Goal: Task Accomplishment & Management: Manage account settings

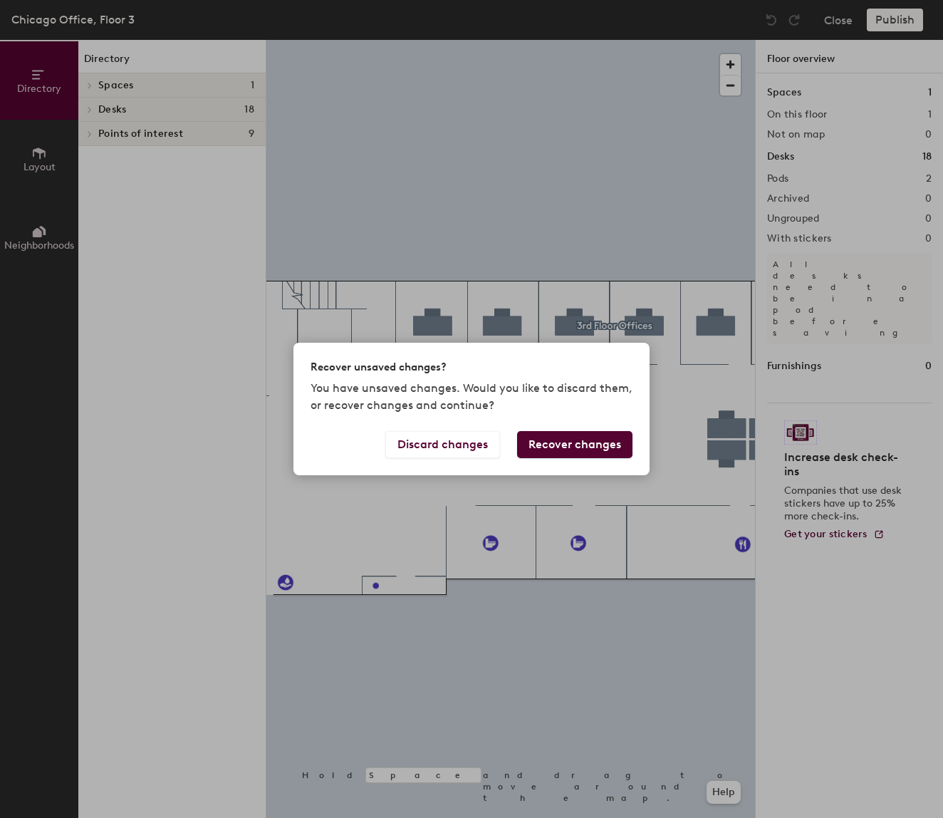
click at [789, 155] on div "Recover unsaved changes? You have unsaved changes. Would you like to discard th…" at bounding box center [471, 409] width 943 height 818
click at [477, 452] on button "Discard changes" at bounding box center [442, 444] width 115 height 27
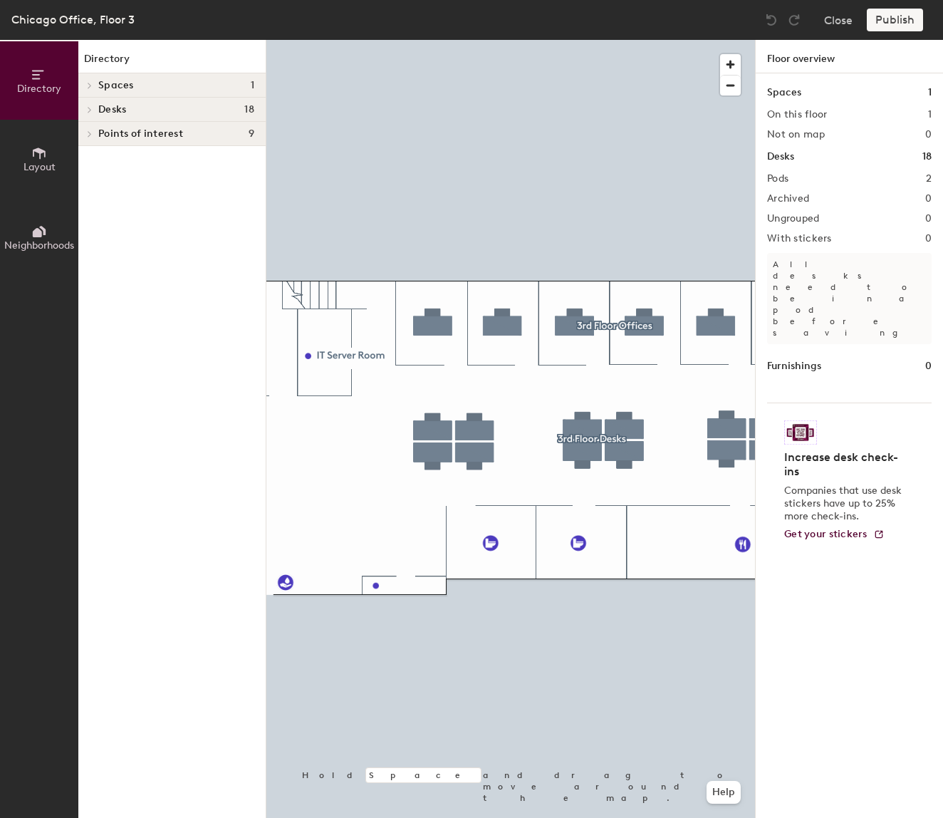
click at [190, 106] on h4 "Desks 18" at bounding box center [176, 109] width 156 height 11
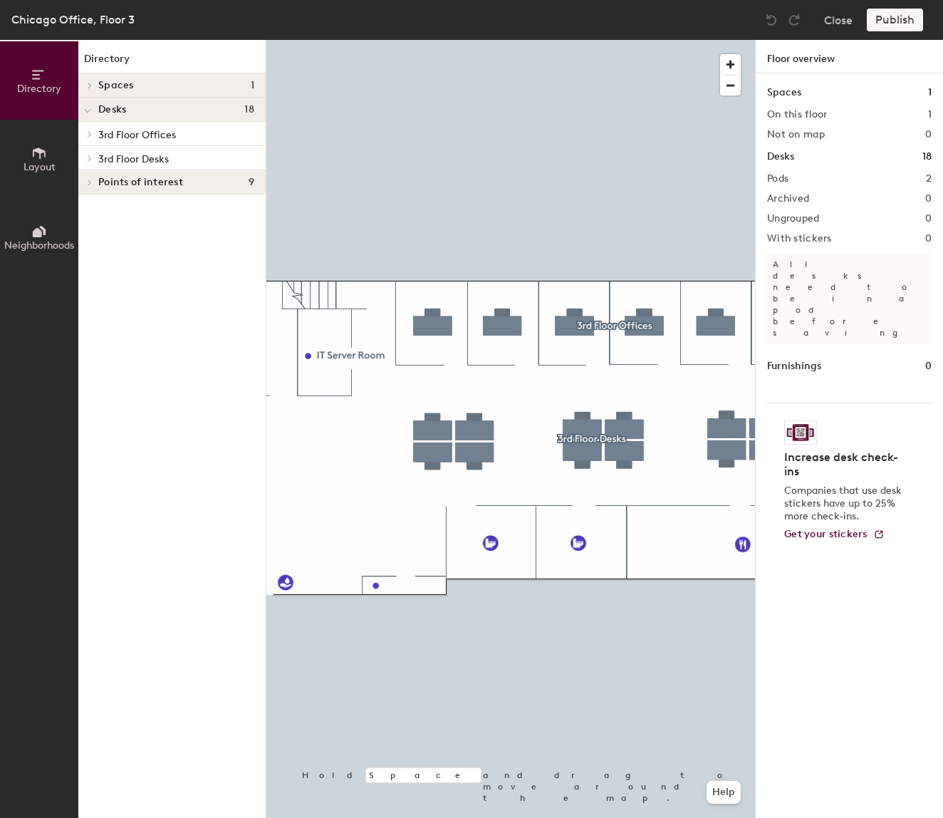
click at [192, 157] on p "3rd Floor Desks" at bounding box center [176, 158] width 156 height 19
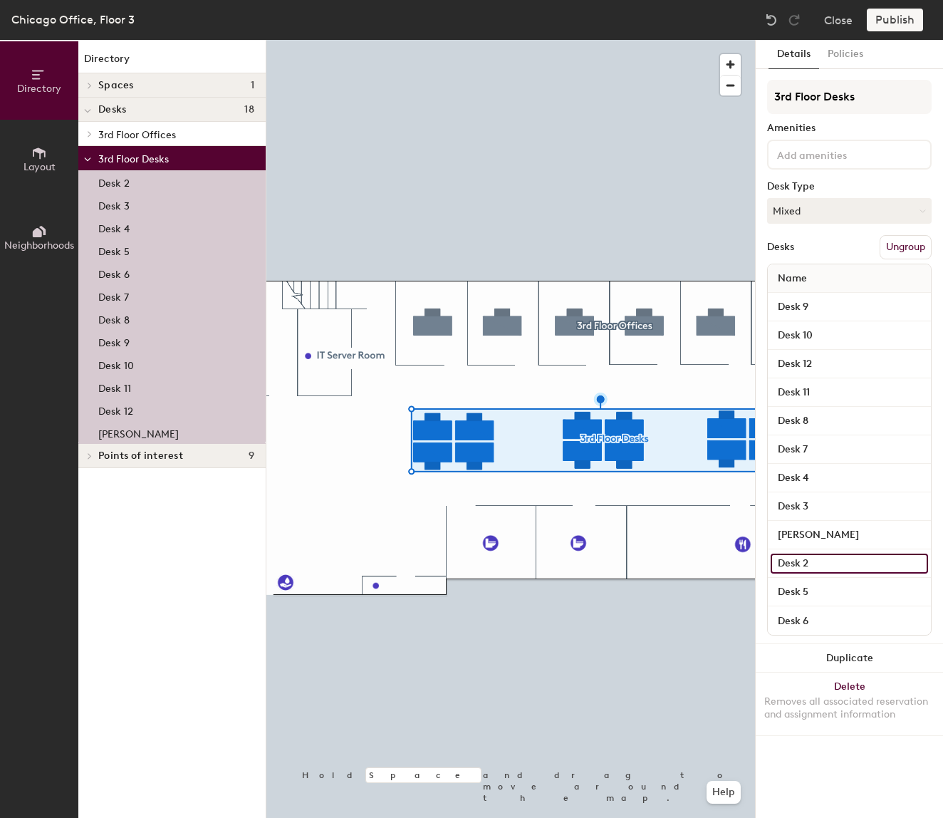
click at [849, 566] on input "Desk 2" at bounding box center [849, 564] width 157 height 20
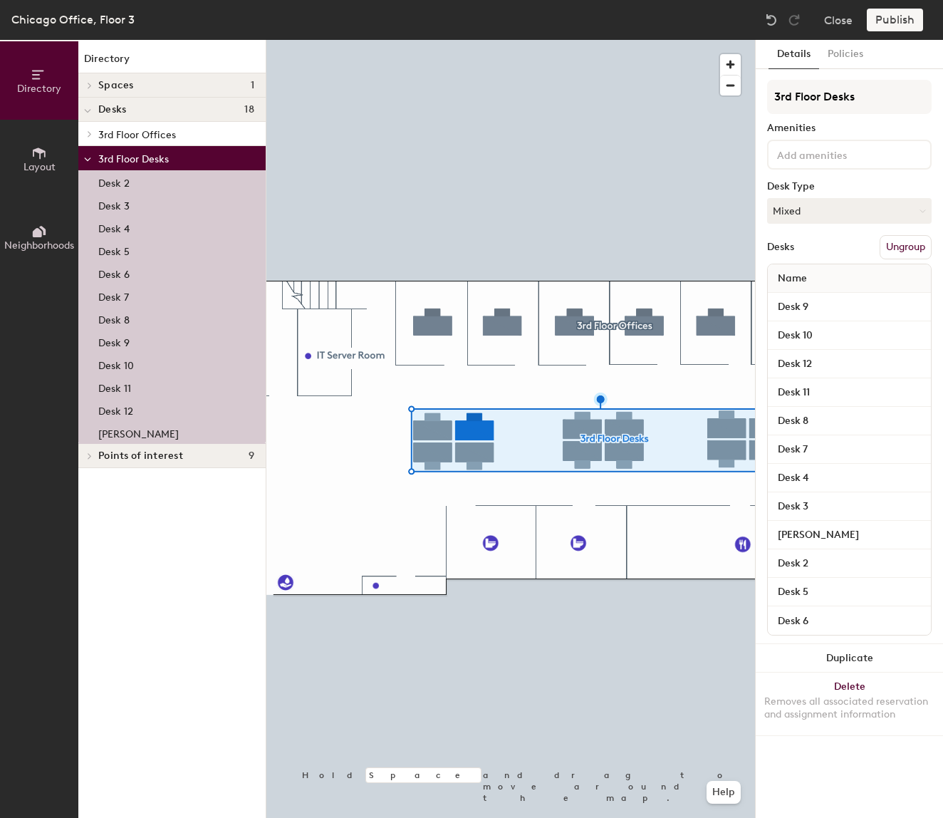
click at [841, 779] on div "Details Policies 3rd Floor Desks Amenities Desk Type Mixed Desks Ungroup Name D…" at bounding box center [849, 429] width 187 height 778
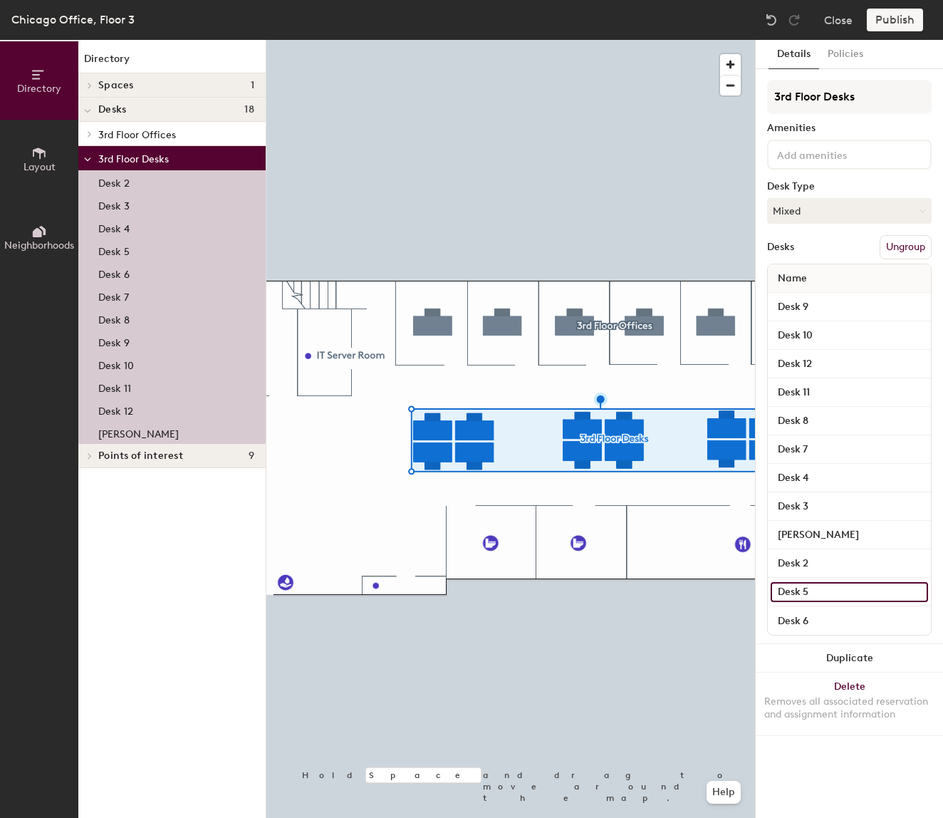
click at [921, 586] on input "Desk 5" at bounding box center [849, 592] width 157 height 20
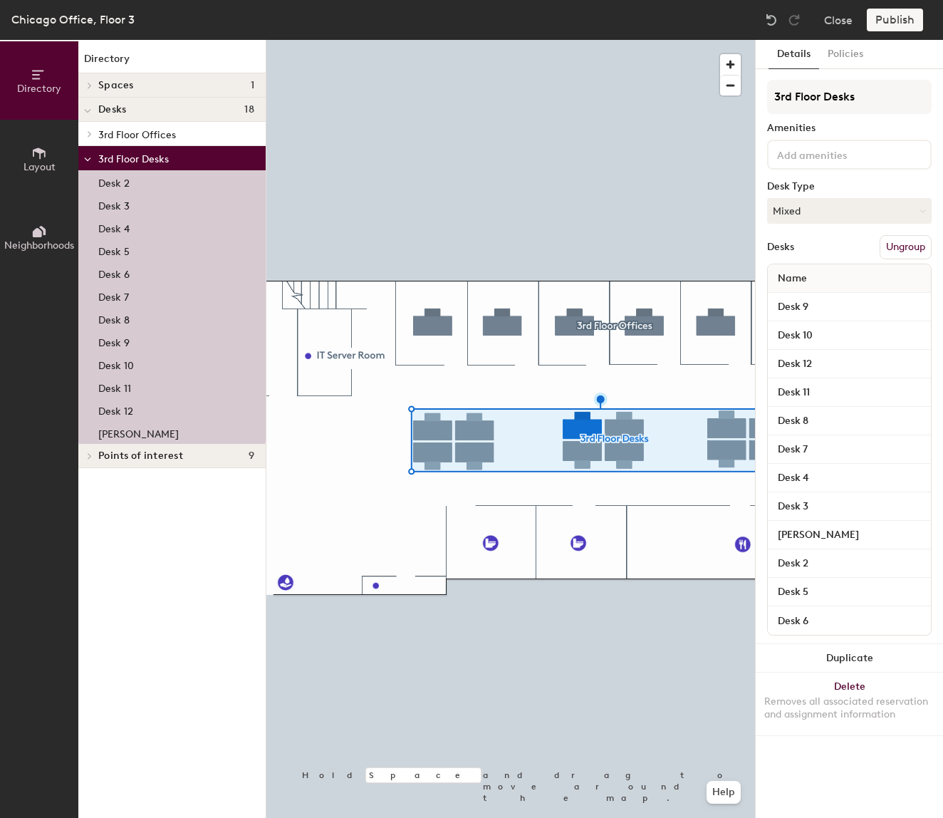
click at [881, 769] on div "Details Policies 3rd Floor Desks Amenities Desk Type Mixed Desks Ungroup Name D…" at bounding box center [849, 429] width 187 height 778
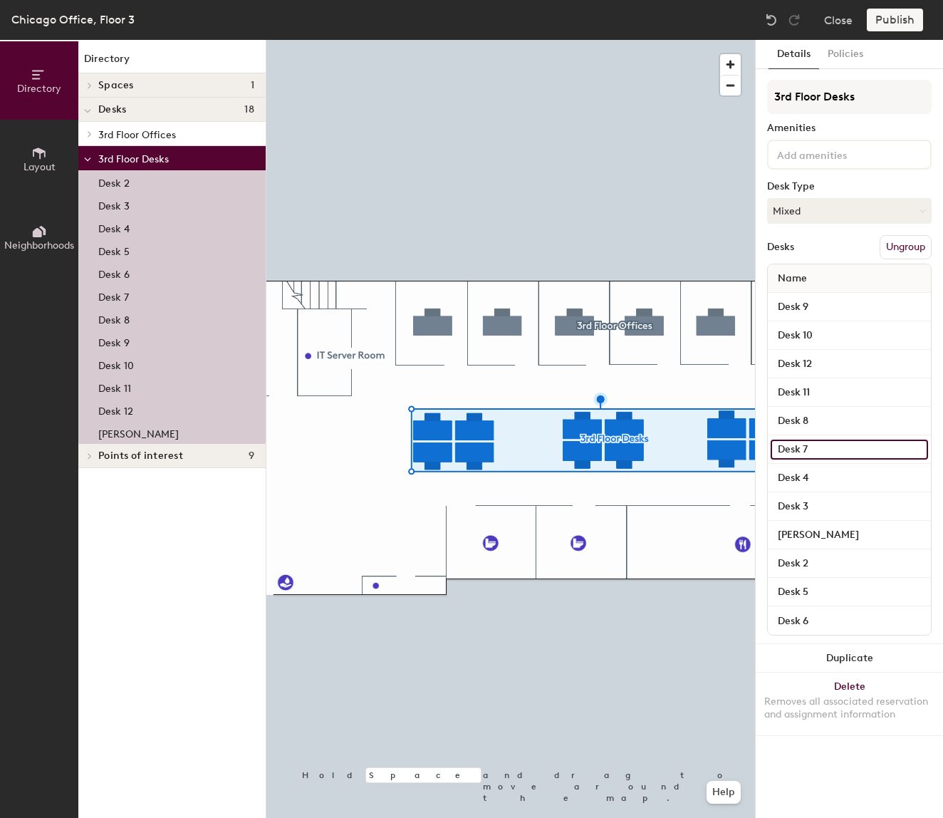
click at [915, 445] on input "Desk 7" at bounding box center [849, 450] width 157 height 20
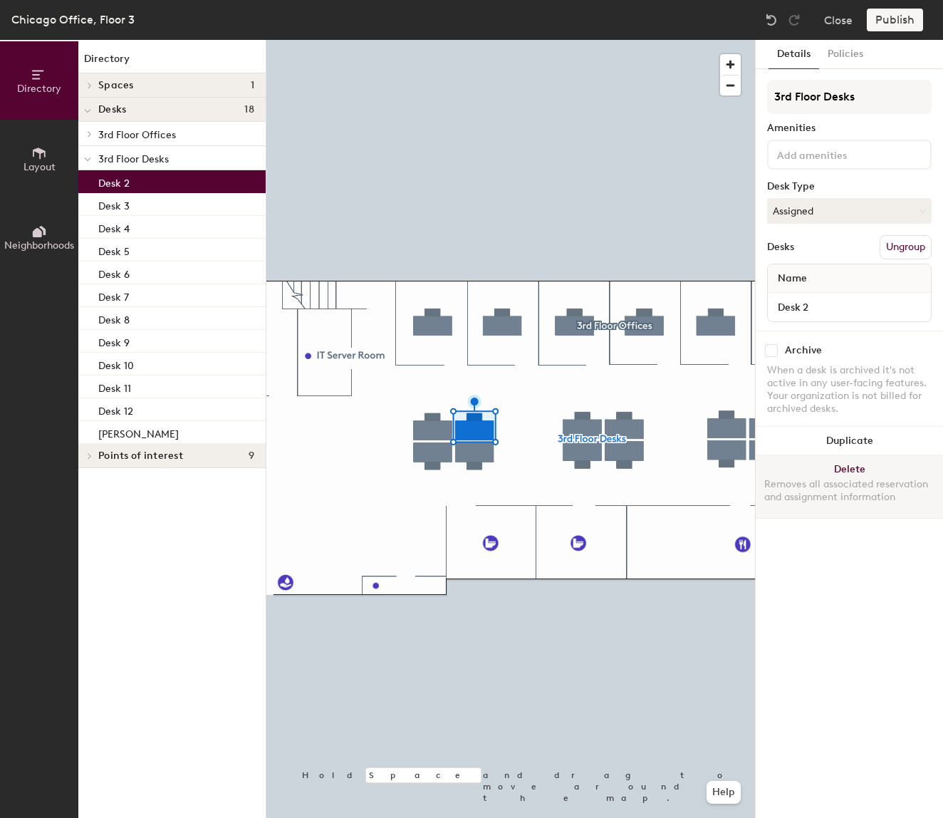
click at [854, 473] on button "Delete Removes all associated reservation and assignment information" at bounding box center [849, 486] width 187 height 63
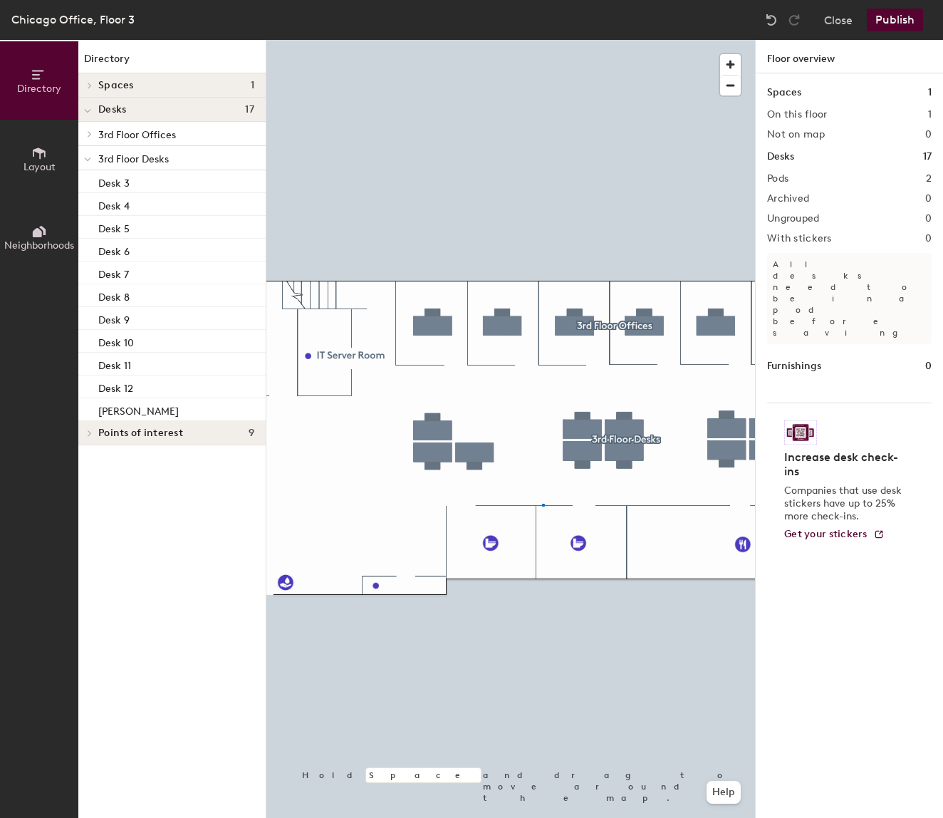
click at [542, 40] on div at bounding box center [510, 40] width 489 height 0
click at [800, 420] on img at bounding box center [800, 432] width 33 height 24
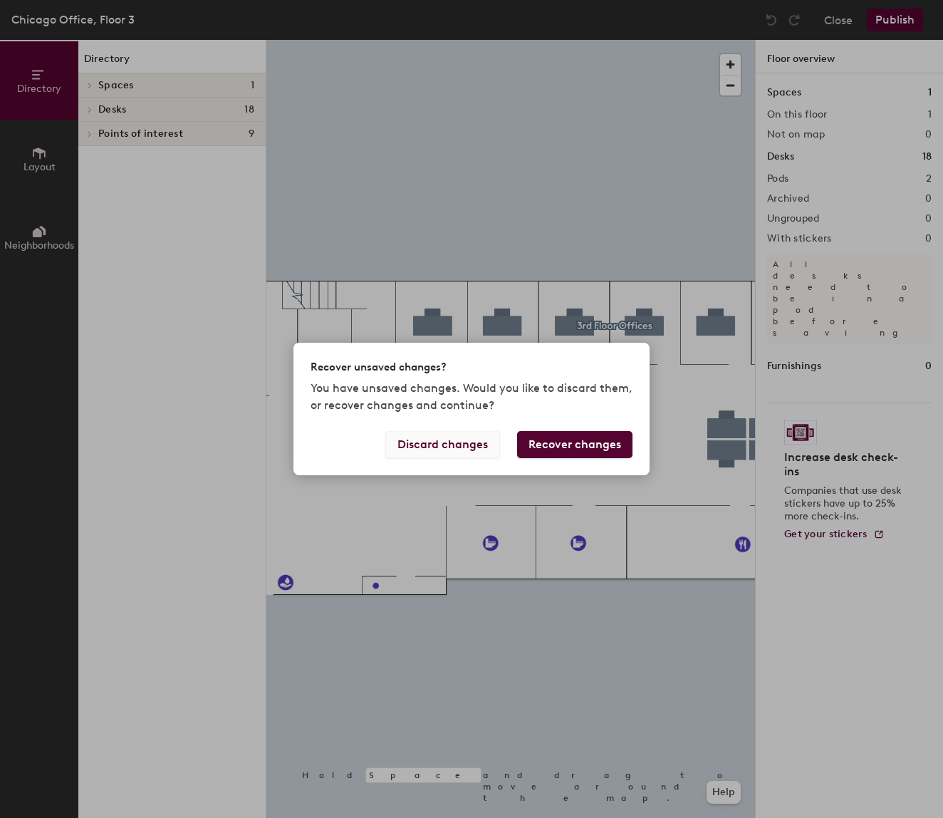
click at [468, 444] on button "Discard changes" at bounding box center [442, 444] width 115 height 27
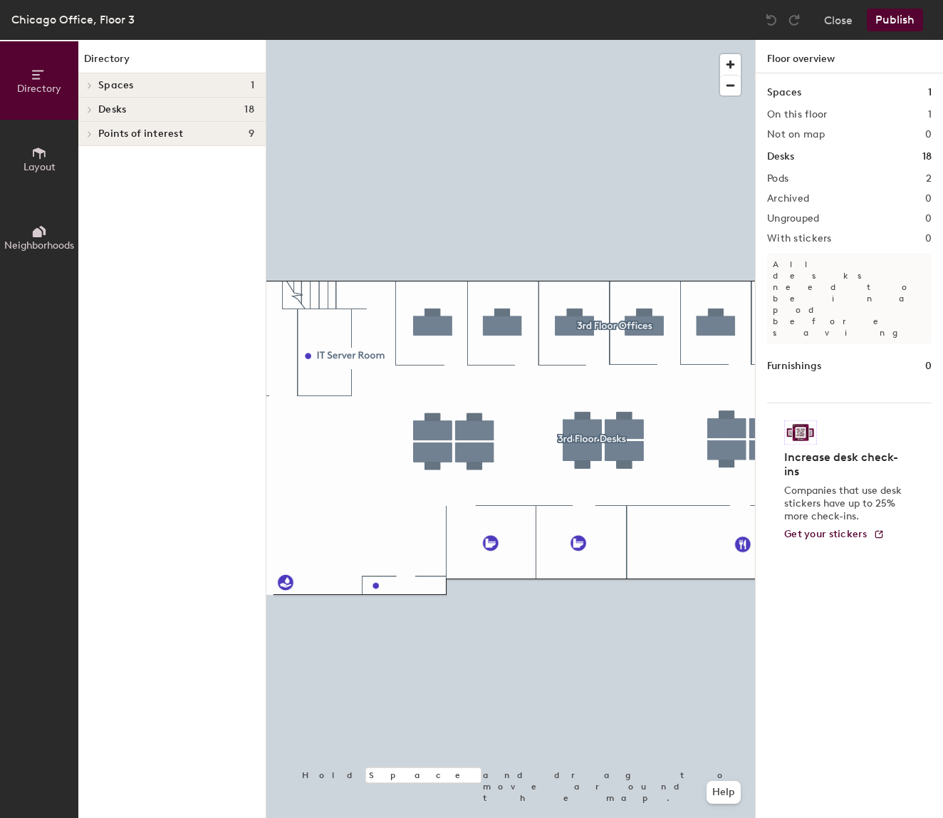
click at [201, 104] on h4 "Desks 18" at bounding box center [176, 109] width 156 height 11
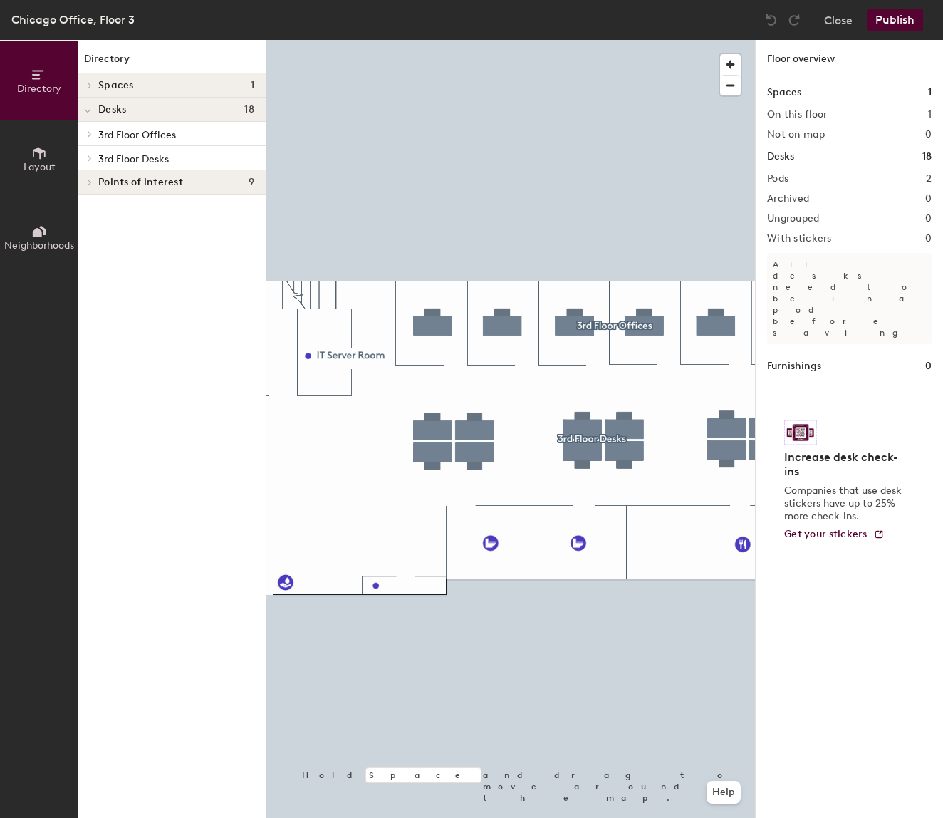
click at [232, 157] on p "3rd Floor Desks" at bounding box center [176, 158] width 156 height 19
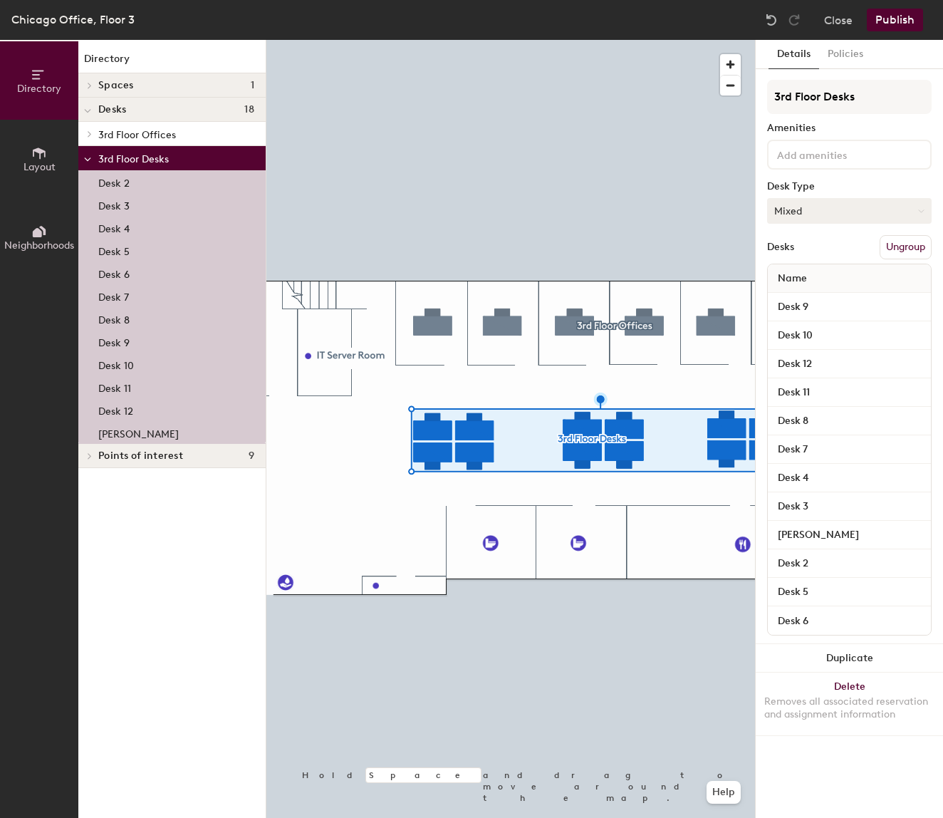
click at [913, 214] on button "Mixed" at bounding box center [849, 211] width 165 height 26
click at [118, 633] on div "Directory Spaces 1 3rd Floor Large Conference Room Desks 18 3rd Floor Offices O…" at bounding box center [171, 429] width 187 height 778
click at [839, 306] on input "Desk 9" at bounding box center [849, 307] width 157 height 20
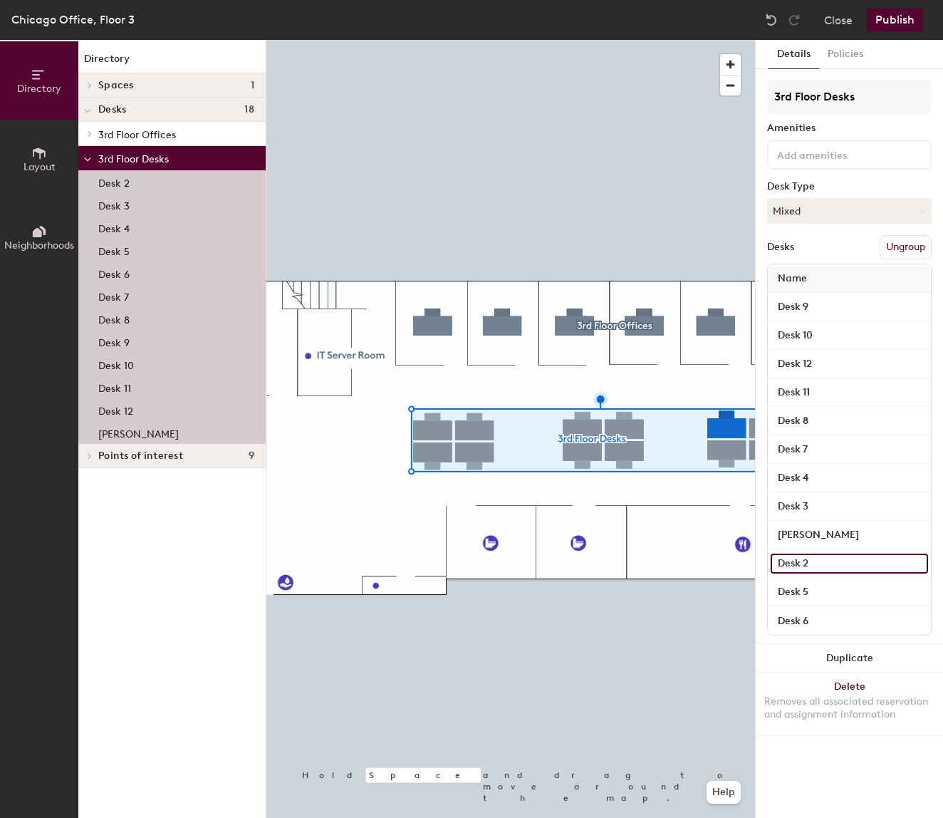
click at [846, 563] on input "Desk 2" at bounding box center [849, 564] width 157 height 20
click at [790, 53] on button "Details" at bounding box center [794, 54] width 51 height 29
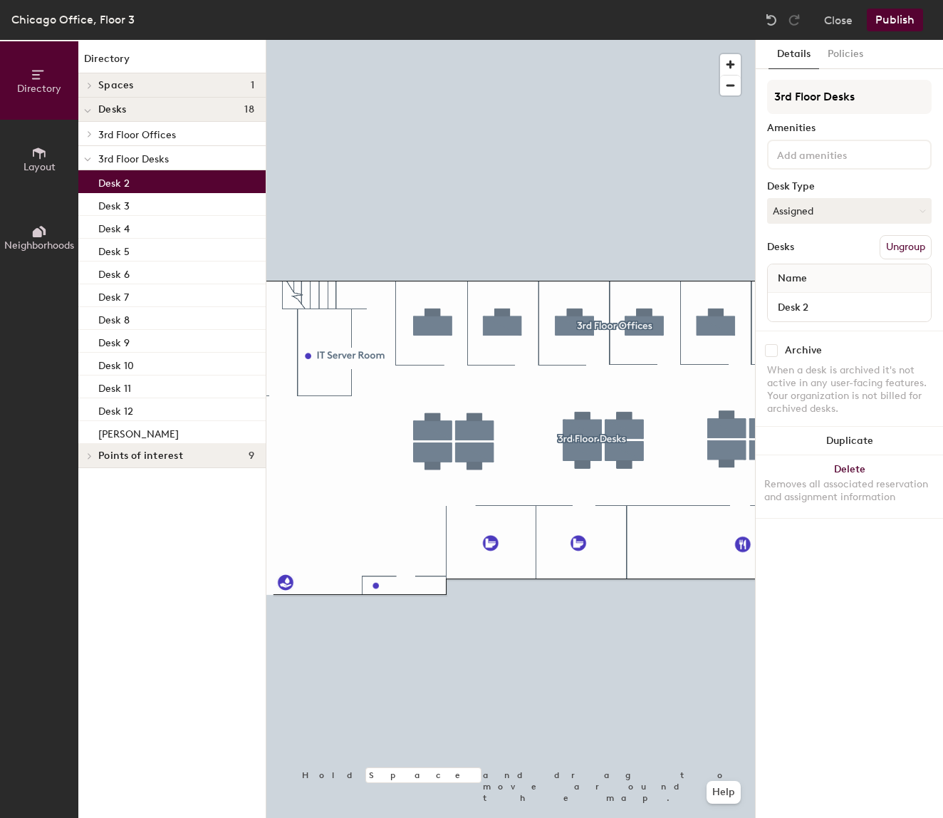
click at [175, 176] on div "Desk 2" at bounding box center [171, 181] width 187 height 23
click at [921, 212] on icon at bounding box center [921, 210] width 5 height 2
click at [811, 293] on div "Hoteled" at bounding box center [839, 297] width 142 height 21
click at [909, 245] on button "Ungroup" at bounding box center [906, 247] width 52 height 24
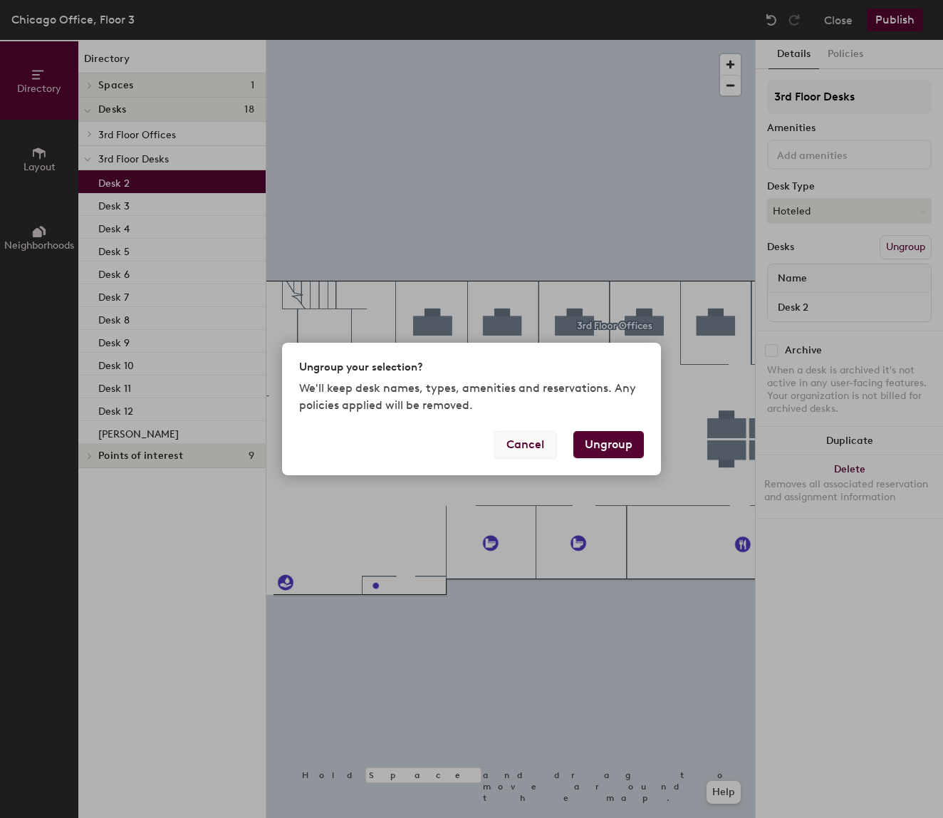
click at [529, 445] on button "Cancel" at bounding box center [525, 444] width 62 height 27
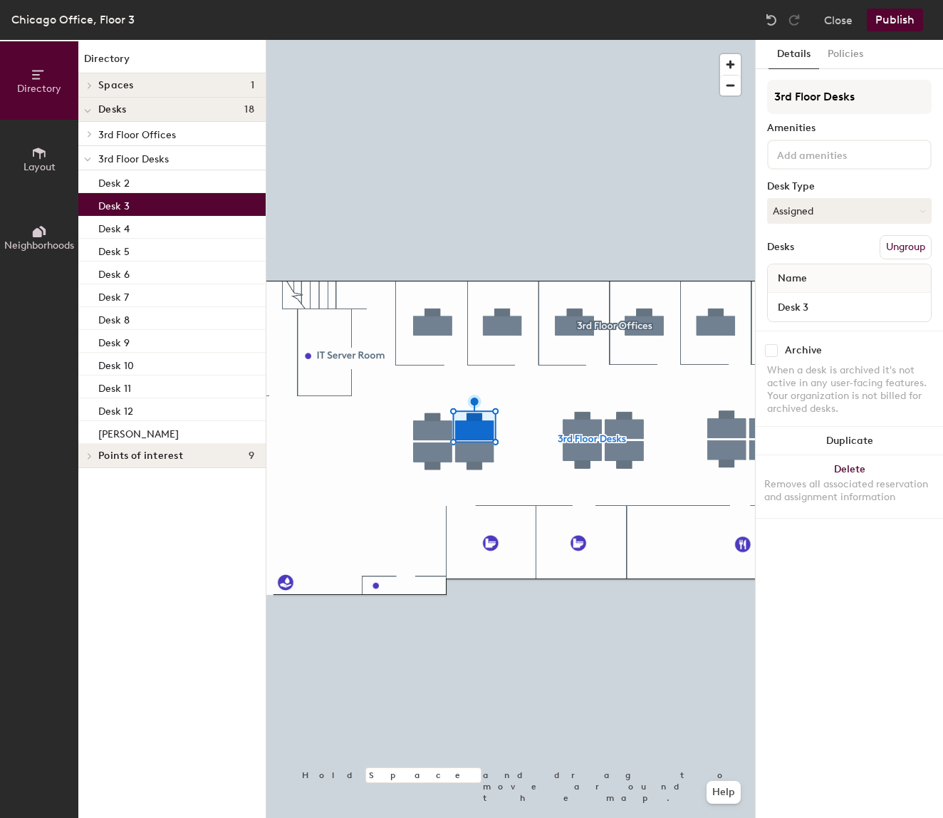
click at [153, 206] on div "Desk 3" at bounding box center [171, 204] width 187 height 23
click at [875, 199] on button "Assigned" at bounding box center [849, 211] width 165 height 26
click at [803, 290] on div "Hoteled" at bounding box center [839, 297] width 142 height 21
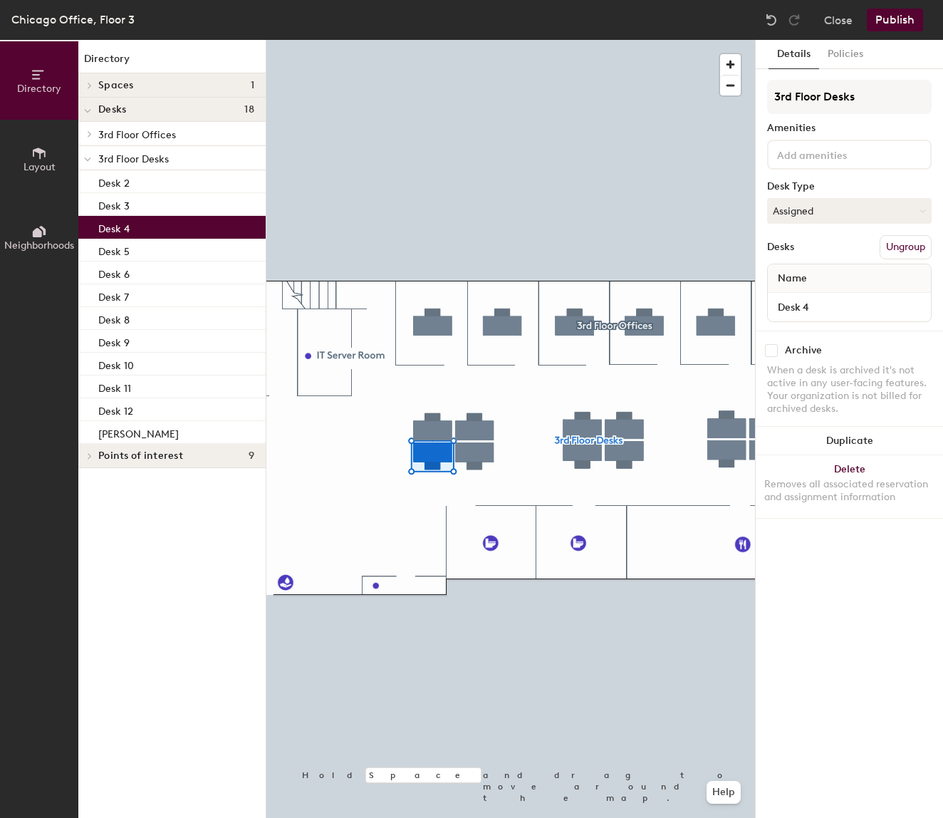
click at [150, 230] on div "Desk 4" at bounding box center [171, 227] width 187 height 23
click at [838, 209] on button "Assigned" at bounding box center [849, 211] width 165 height 26
click at [823, 300] on div "Hoteled" at bounding box center [839, 297] width 142 height 21
click at [378, 193] on div "Directory Layout Neighborhoods Directory Spaces 1 3rd Floor Large Conference Ro…" at bounding box center [471, 429] width 943 height 778
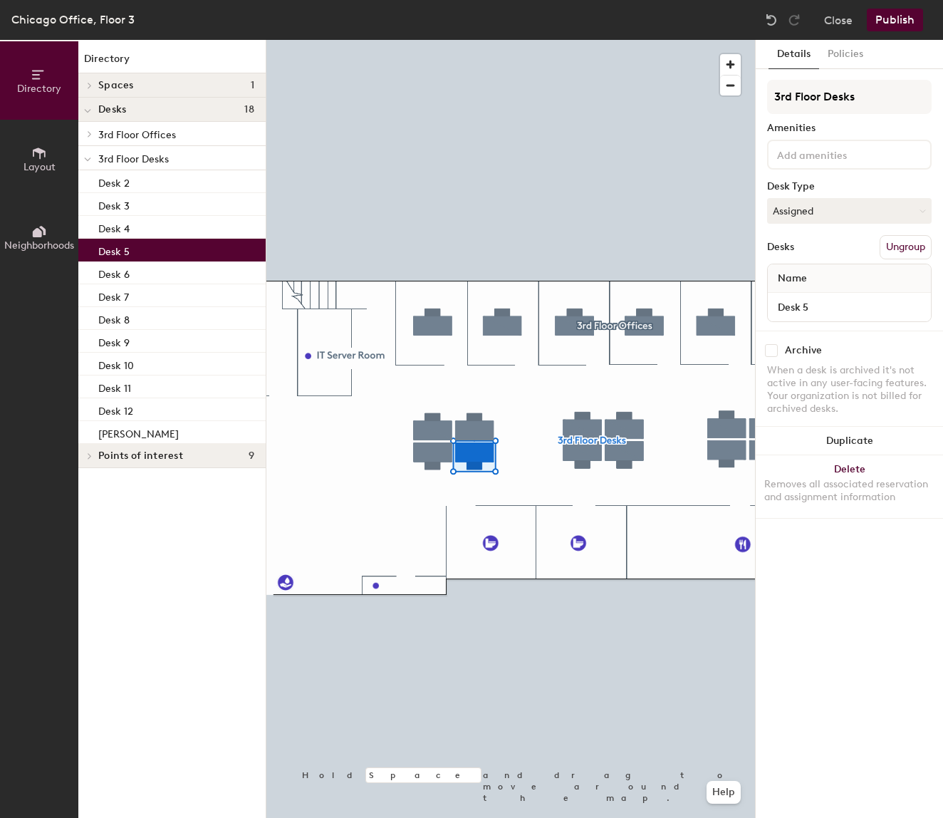
click at [185, 254] on div "Desk 5" at bounding box center [171, 250] width 187 height 23
click at [836, 201] on button "Assigned" at bounding box center [849, 211] width 165 height 26
click at [814, 294] on div "Hoteled" at bounding box center [839, 297] width 142 height 21
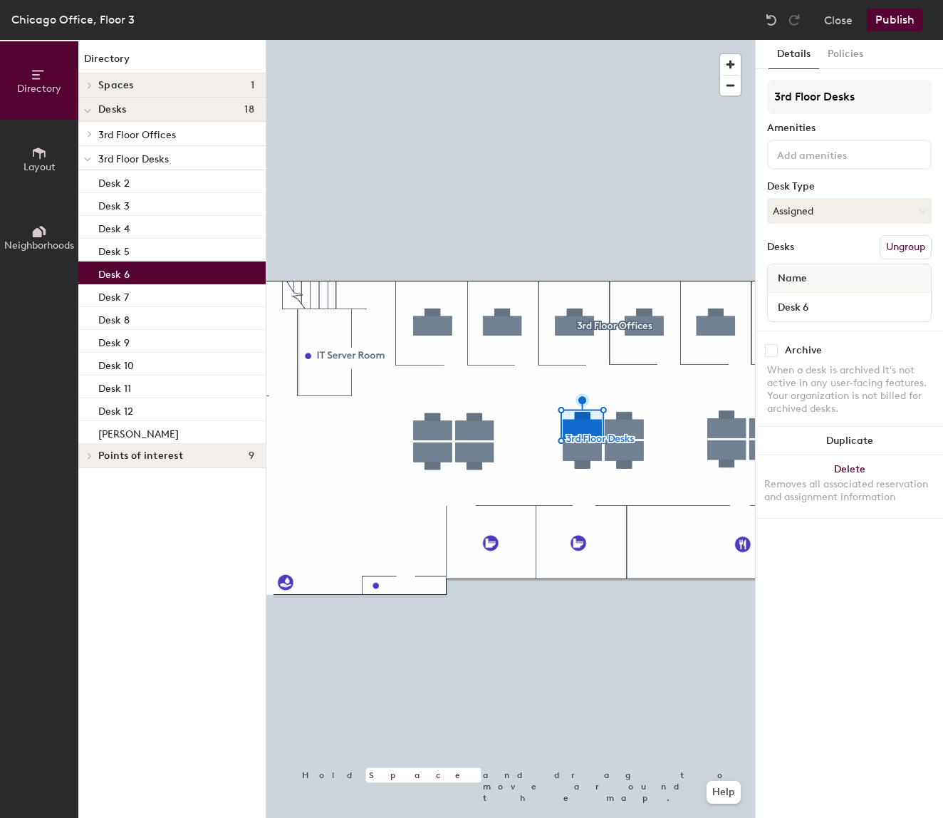
click at [198, 271] on div "Desk 6" at bounding box center [171, 272] width 187 height 23
click at [834, 210] on button "Assigned" at bounding box center [849, 211] width 165 height 26
click at [809, 299] on div "Hoteled" at bounding box center [839, 297] width 142 height 21
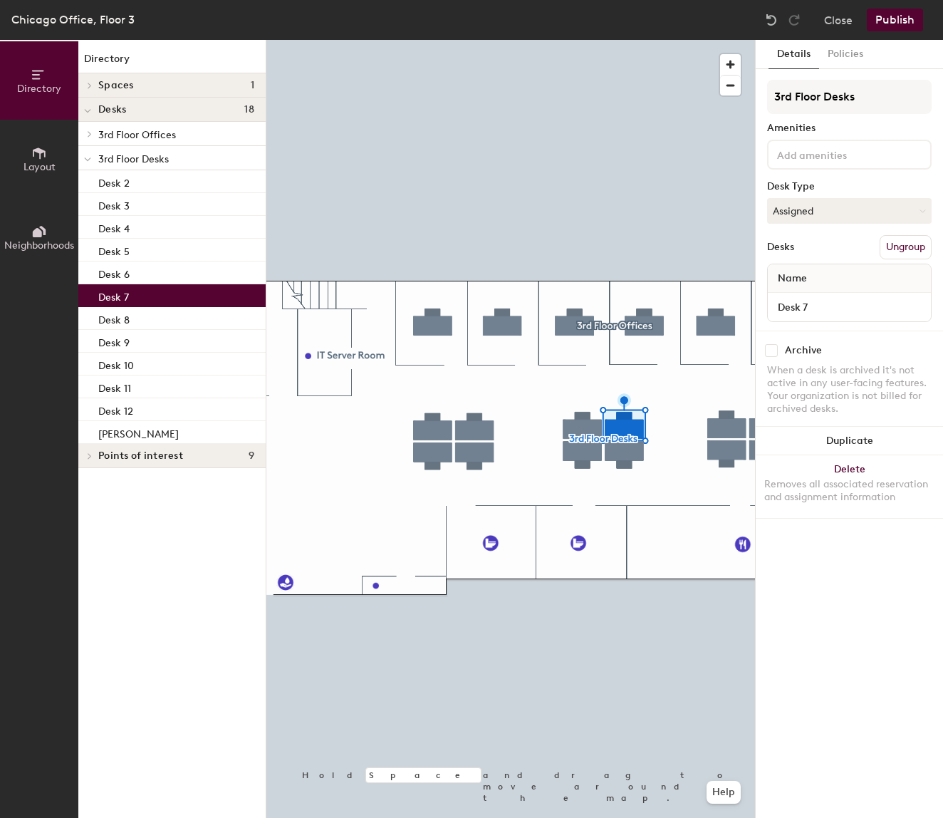
click at [180, 295] on div "Desk 7" at bounding box center [171, 295] width 187 height 23
click at [816, 208] on button "Assigned" at bounding box center [849, 211] width 165 height 26
click at [806, 296] on div "Hoteled" at bounding box center [839, 297] width 142 height 21
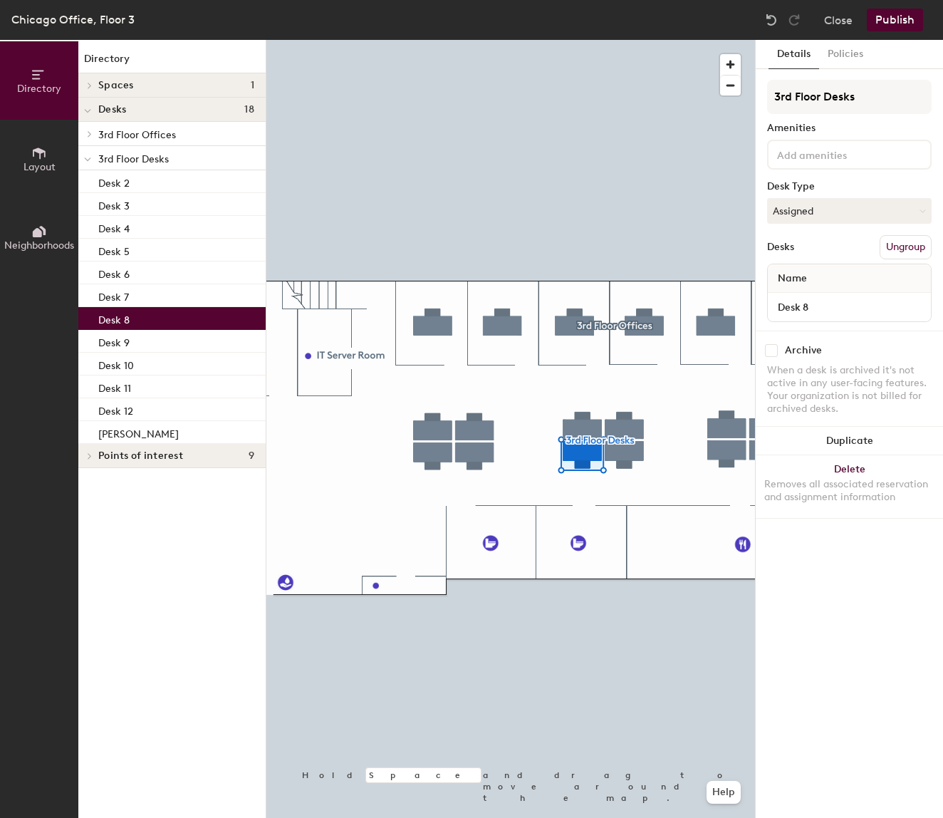
click at [140, 316] on div "Desk 8" at bounding box center [171, 318] width 187 height 23
click at [834, 210] on button "Assigned" at bounding box center [849, 211] width 165 height 26
click at [822, 298] on div "Hoteled" at bounding box center [839, 297] width 142 height 21
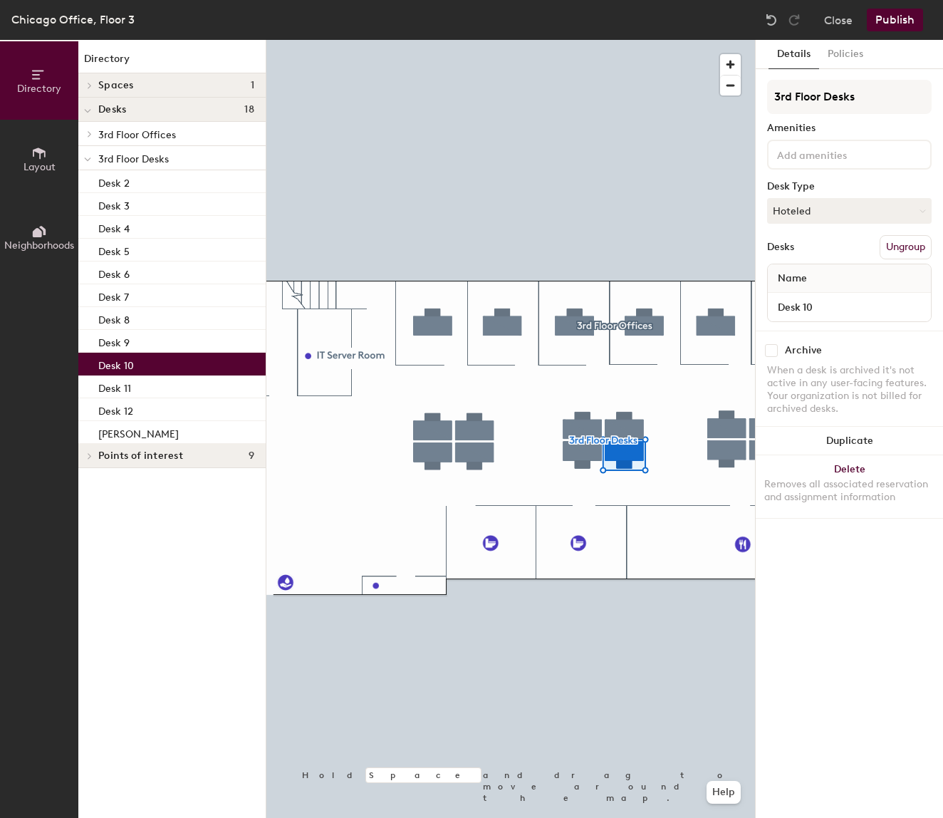
click at [180, 359] on div "Desk 10" at bounding box center [171, 364] width 187 height 23
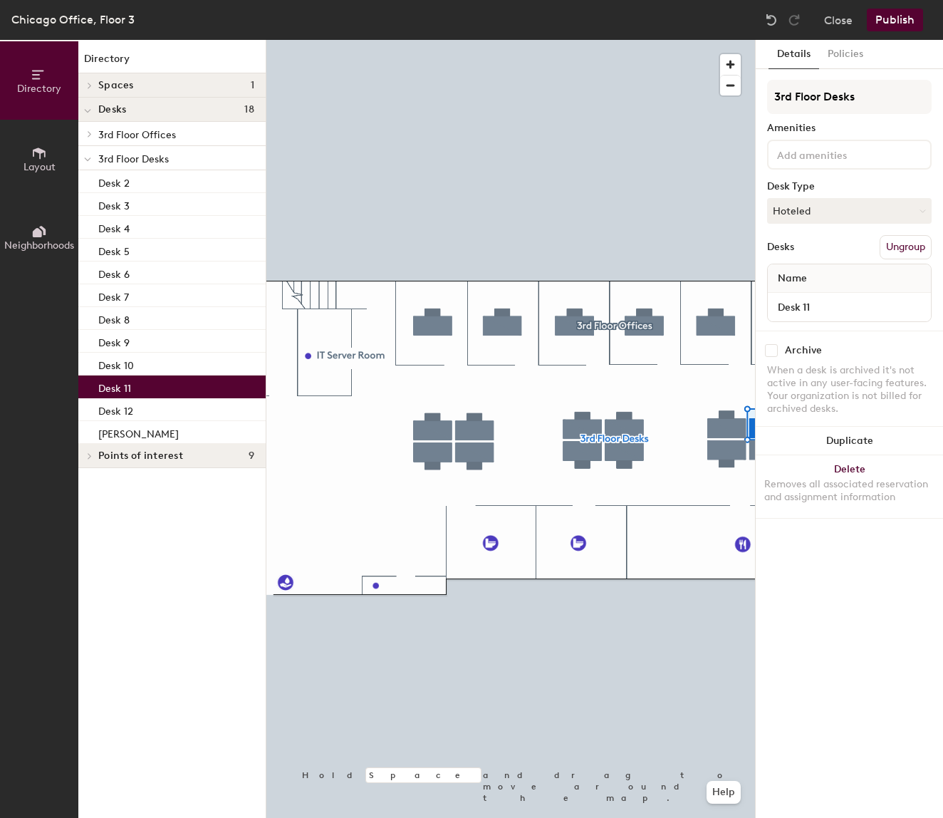
click at [175, 385] on div "Desk 11" at bounding box center [171, 386] width 187 height 23
click at [190, 405] on div "Desk 12" at bounding box center [171, 409] width 187 height 23
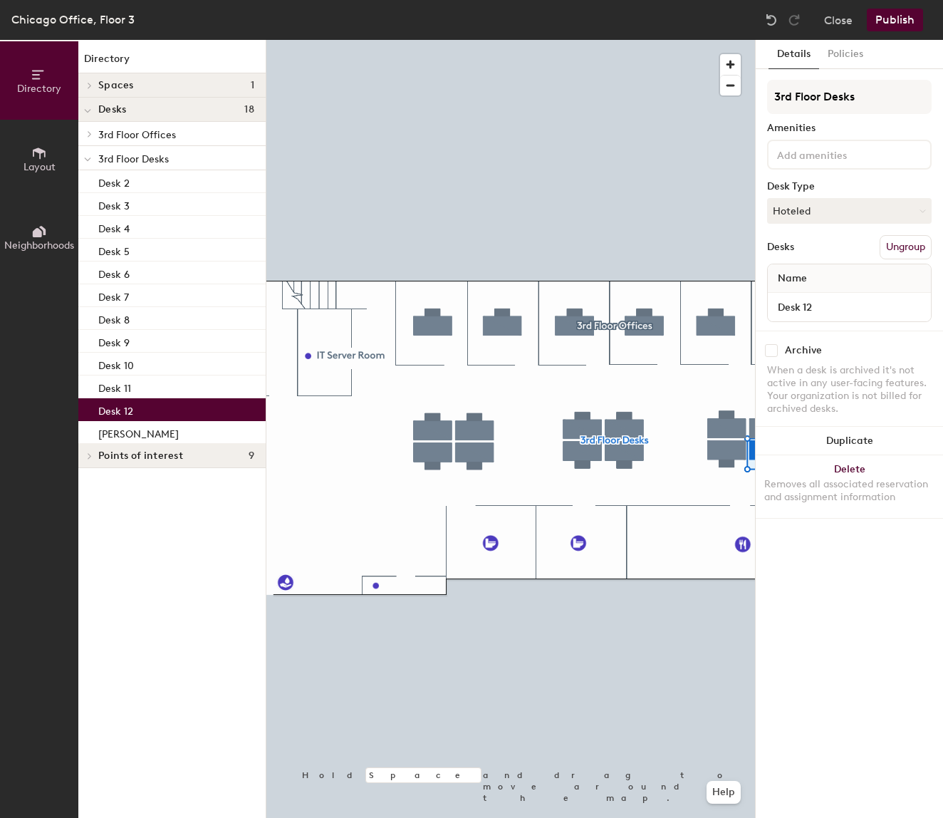
click at [192, 405] on div "Desk 12" at bounding box center [171, 409] width 187 height 23
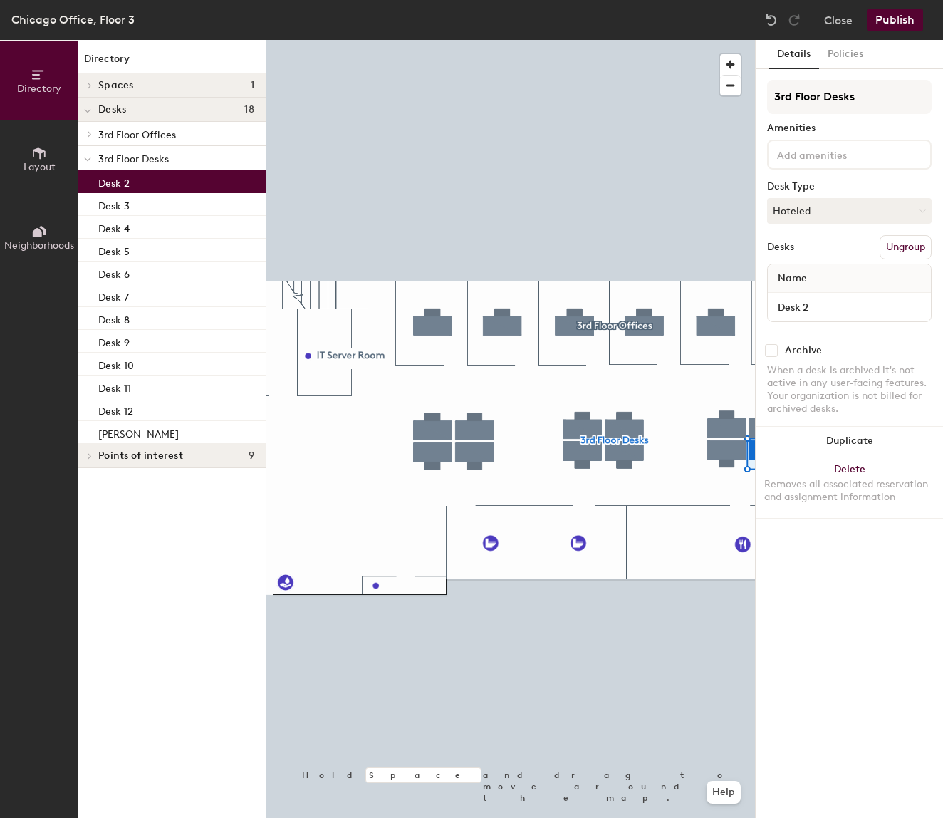
click at [164, 178] on div "Desk 2" at bounding box center [171, 181] width 187 height 23
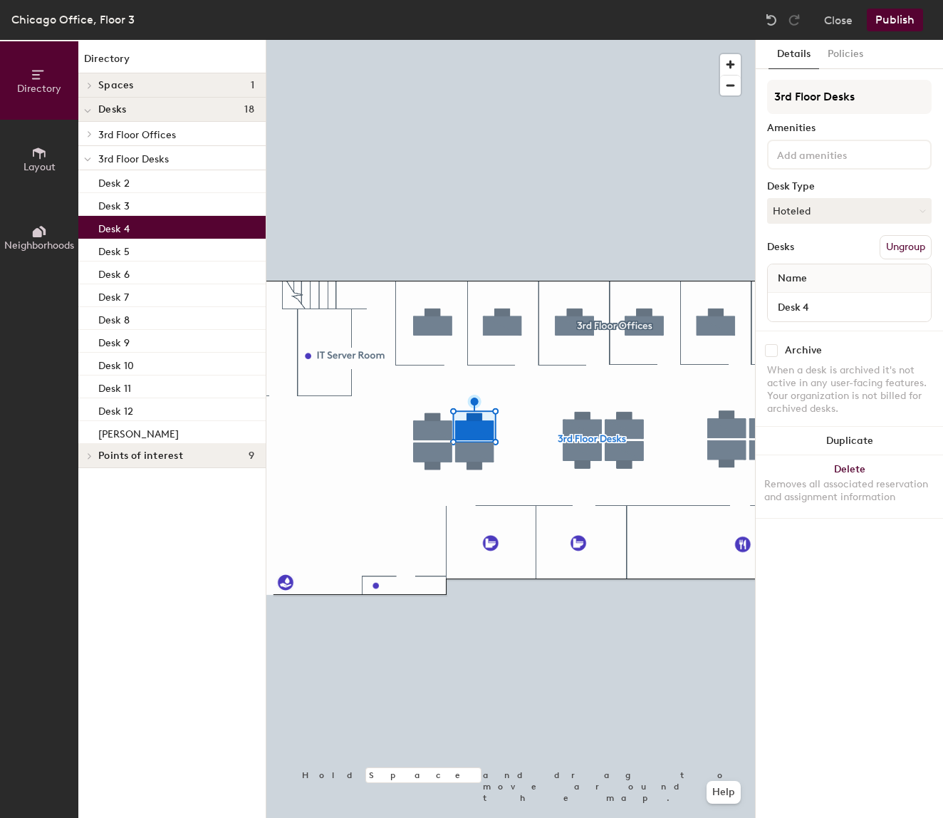
click at [178, 219] on div "Desk 4" at bounding box center [171, 227] width 187 height 23
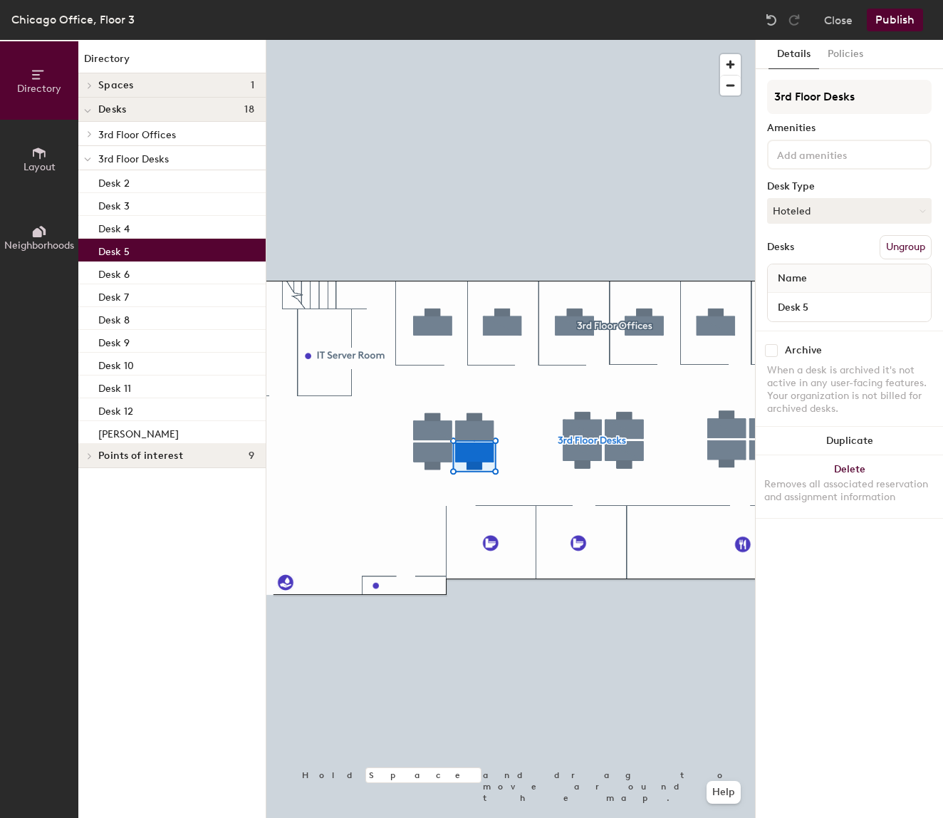
click at [190, 254] on div "Desk 5" at bounding box center [171, 250] width 187 height 23
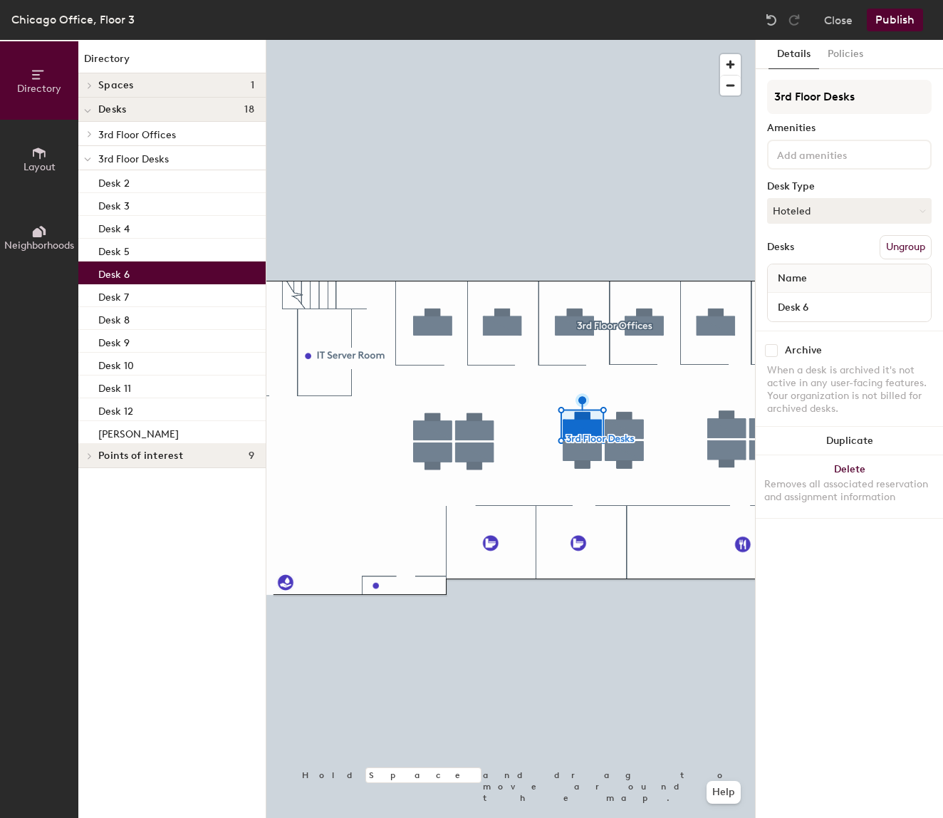
click at [177, 278] on div "Desk 6" at bounding box center [171, 272] width 187 height 23
click at [893, 18] on button "Publish" at bounding box center [895, 20] width 56 height 23
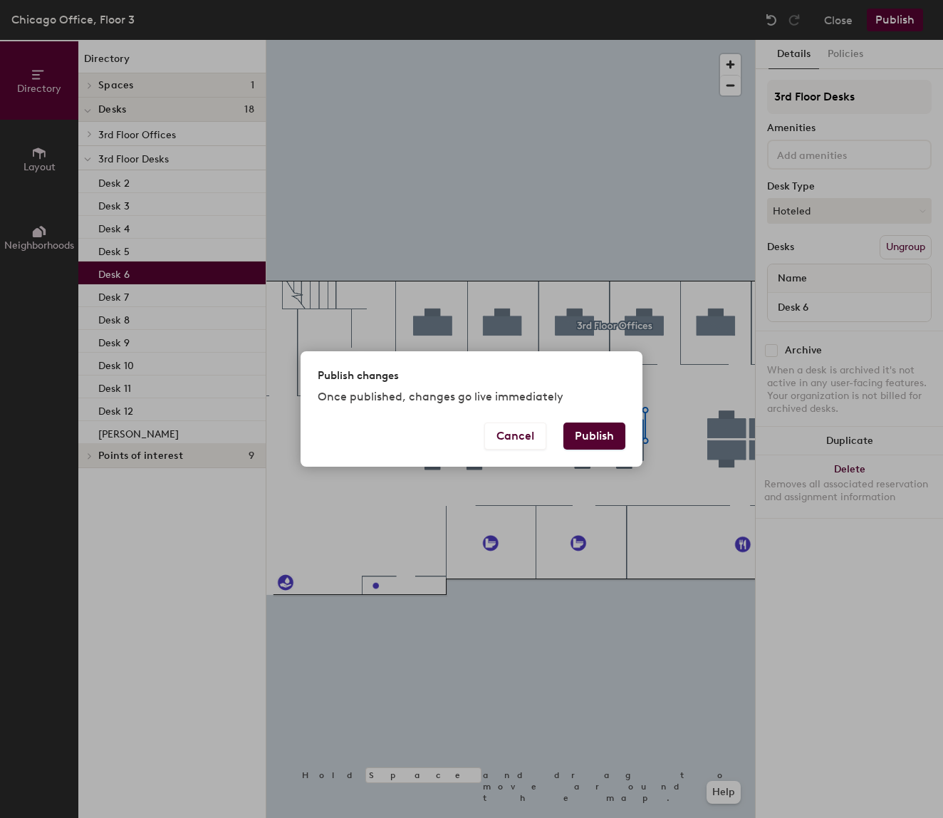
click at [608, 436] on button "Publish" at bounding box center [595, 436] width 62 height 27
